Goal: Download file/media

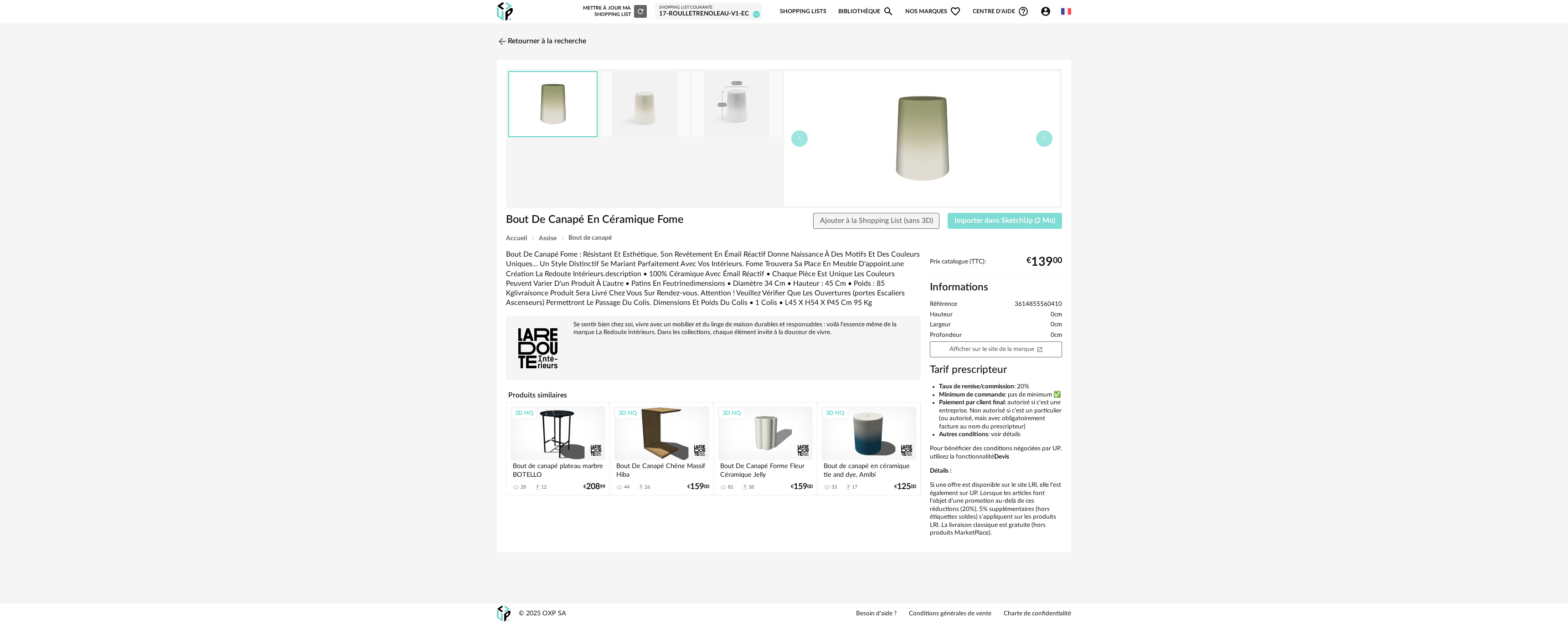
click at [1035, 226] on button "Importer dans SketchUp (2 Mo)" at bounding box center [1004, 221] width 114 height 17
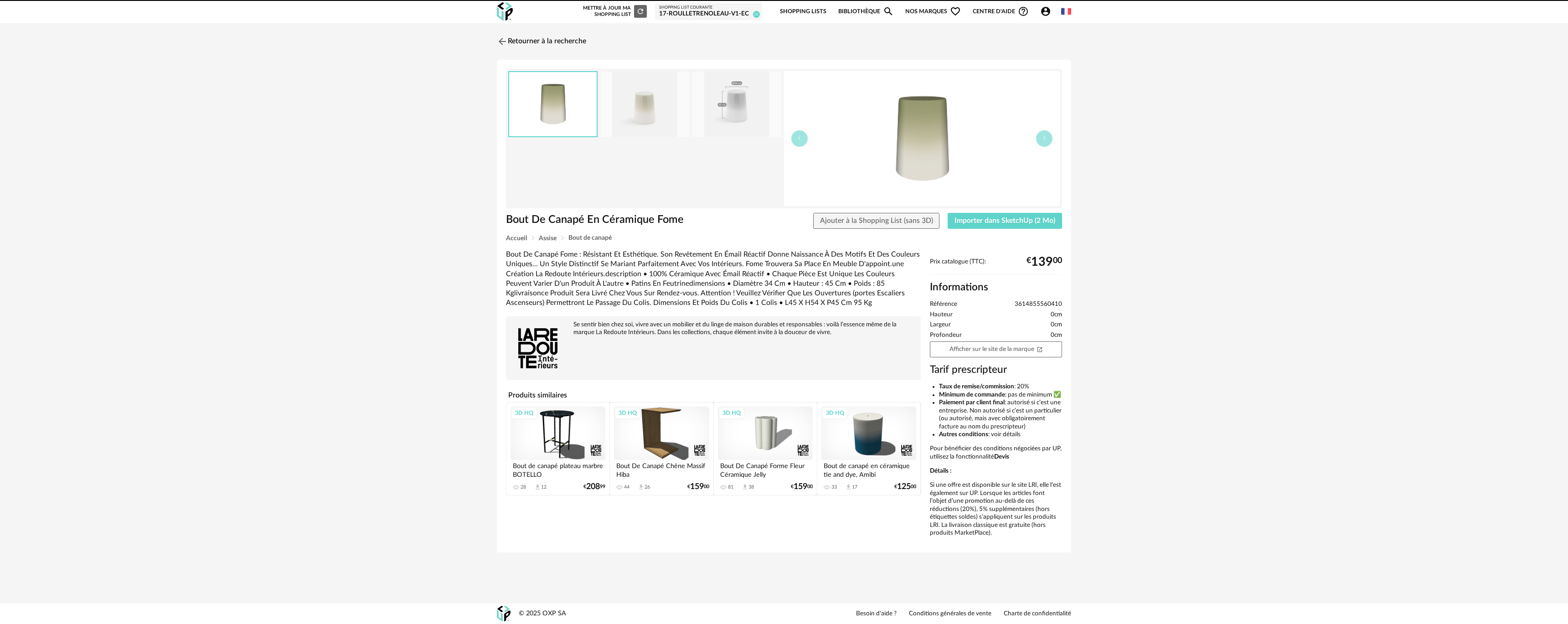
drag, startPoint x: 502, startPoint y: 375, endPoint x: 462, endPoint y: 338, distance: 54.5
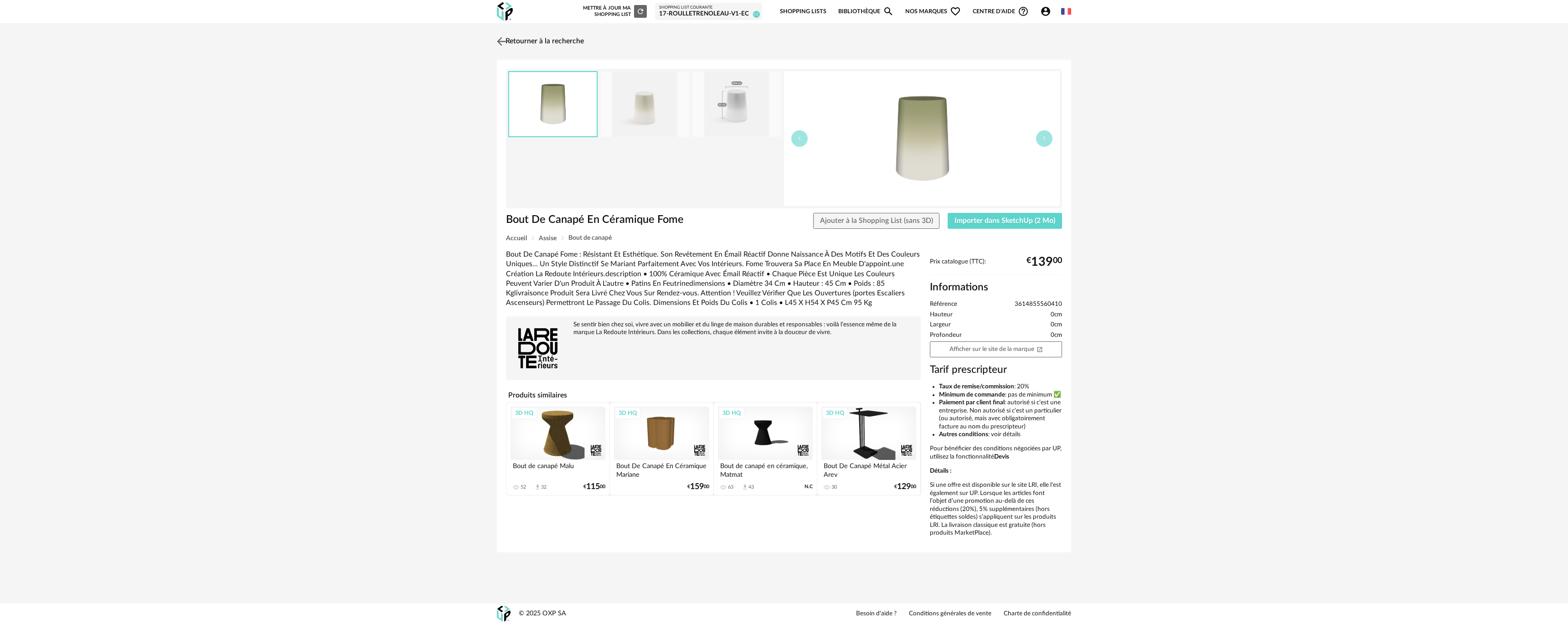
click at [520, 33] on link "Retourner à la recherche" at bounding box center [540, 41] width 90 height 20
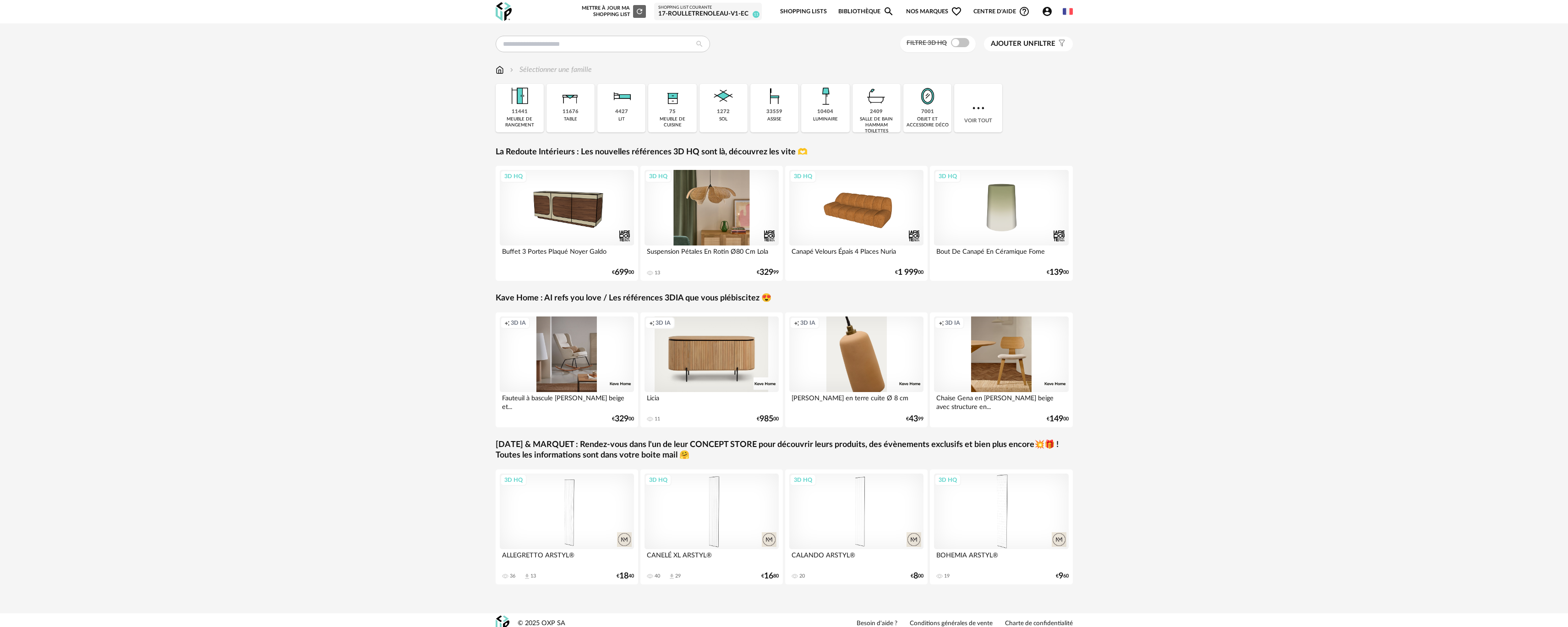
click at [707, 200] on div "3D HQ" at bounding box center [712, 208] width 134 height 76
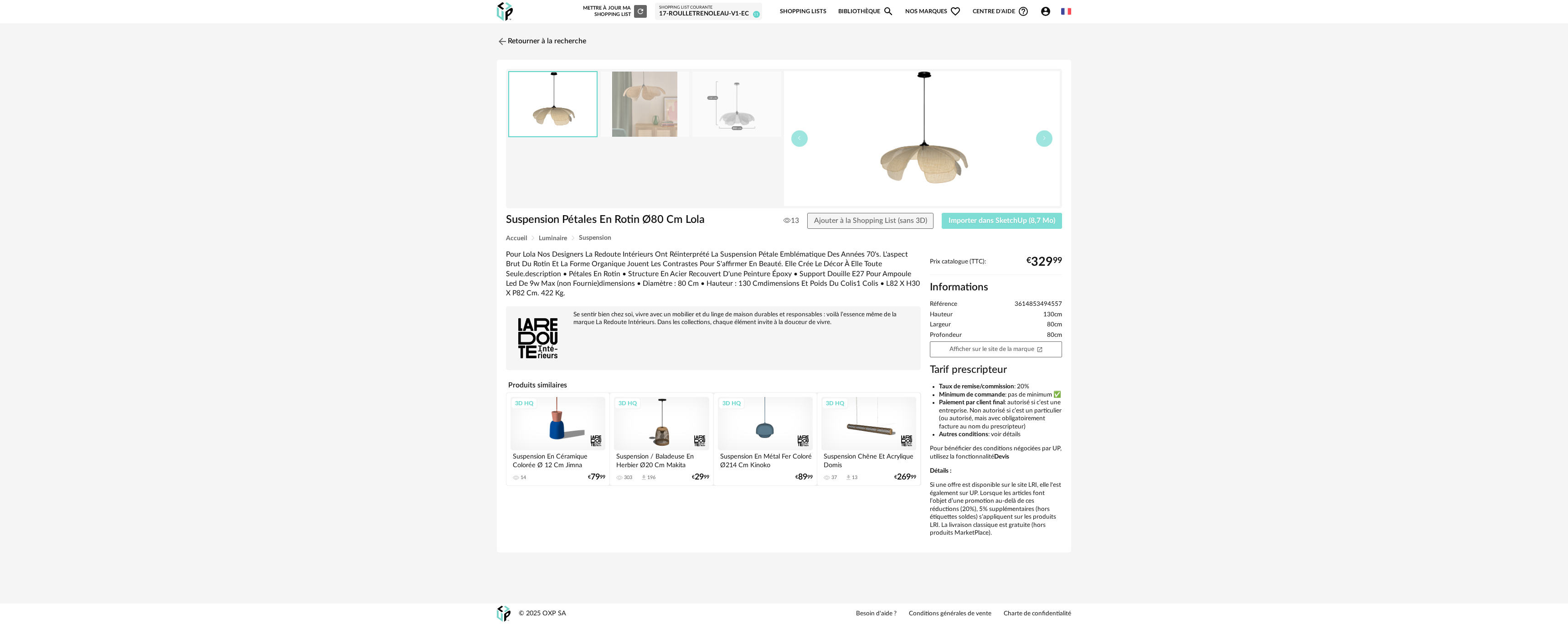
click at [967, 223] on span "Importer dans SketchUp (8,7 Mo)" at bounding box center [1002, 220] width 107 height 7
